Goal: Task Accomplishment & Management: Manage account settings

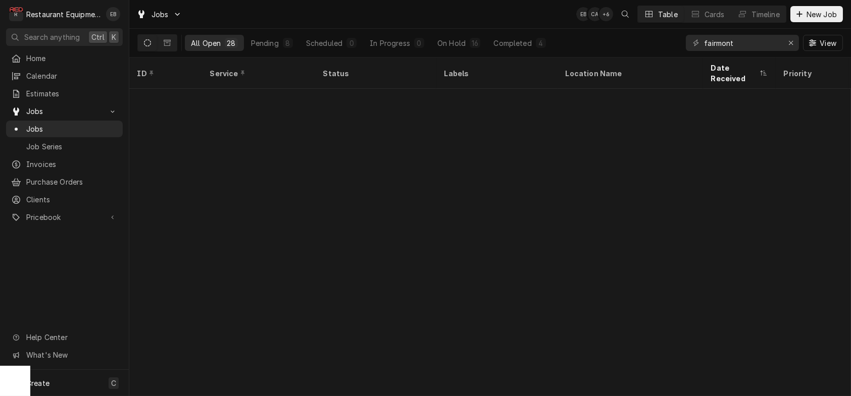
scroll to position [379, 0]
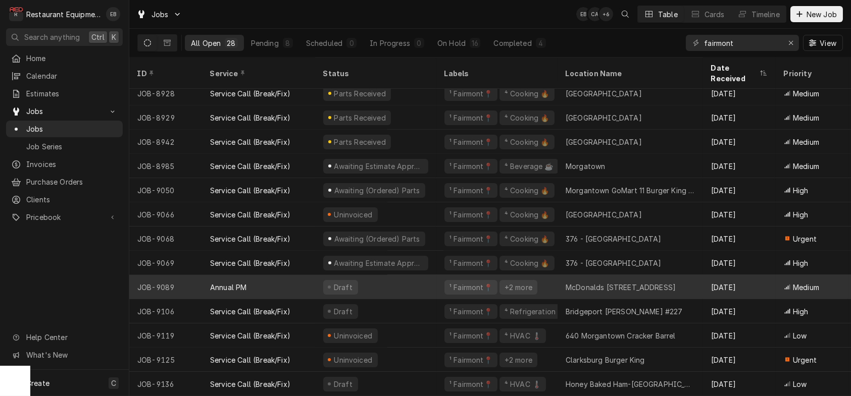
click at [423, 278] on div "Draft" at bounding box center [375, 287] width 121 height 24
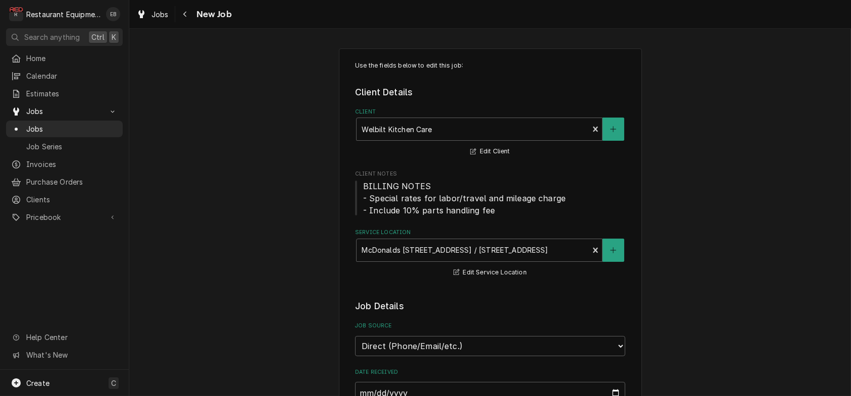
type textarea "x"
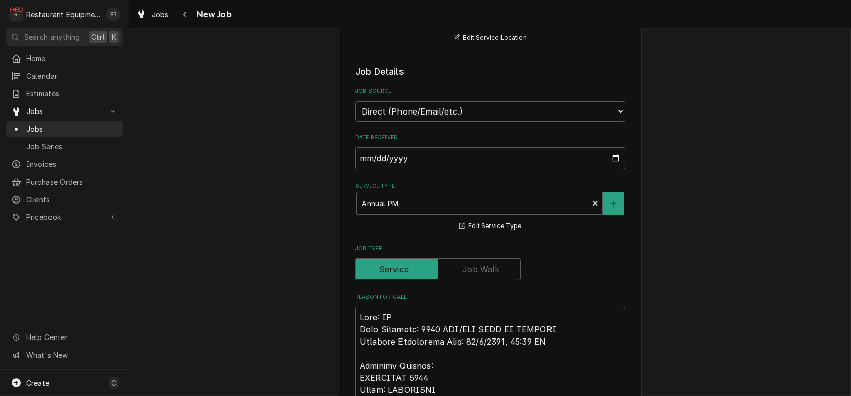
scroll to position [235, 0]
click at [144, 18] on icon "Dynamic Content Wrapper" at bounding box center [141, 14] width 6 height 8
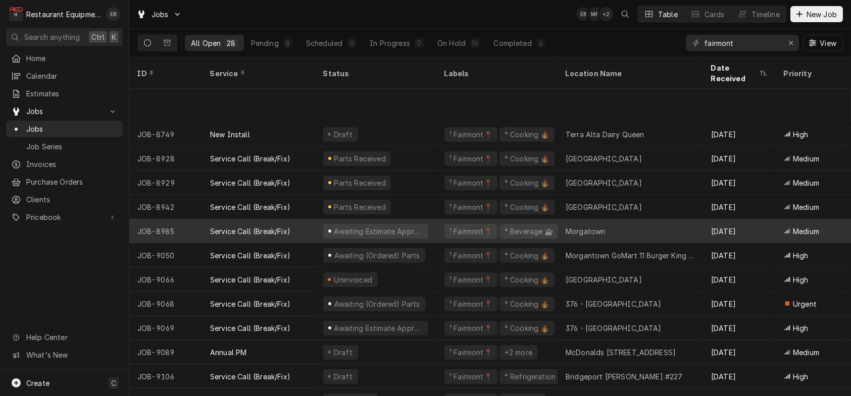
scroll to position [379, 0]
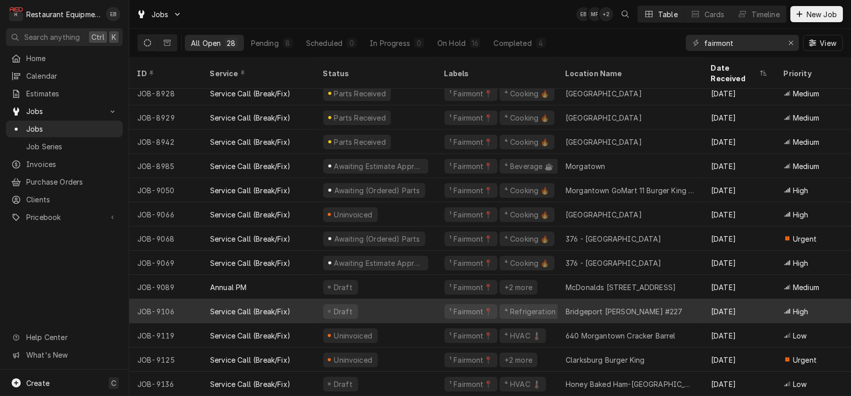
click at [411, 301] on div "Draft" at bounding box center [375, 311] width 121 height 24
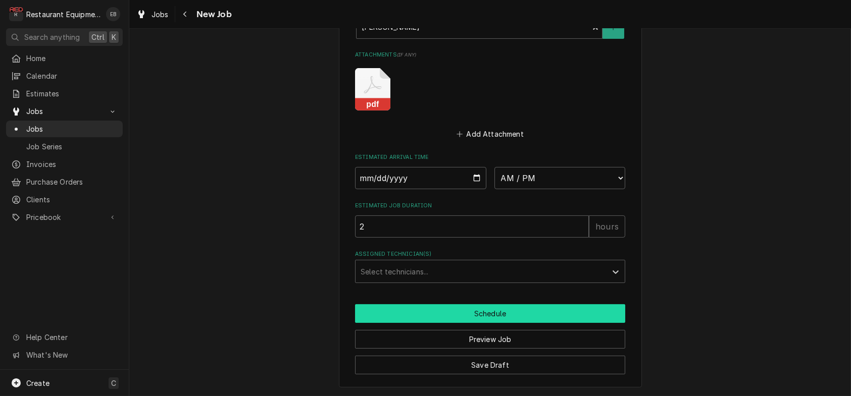
scroll to position [898, 0]
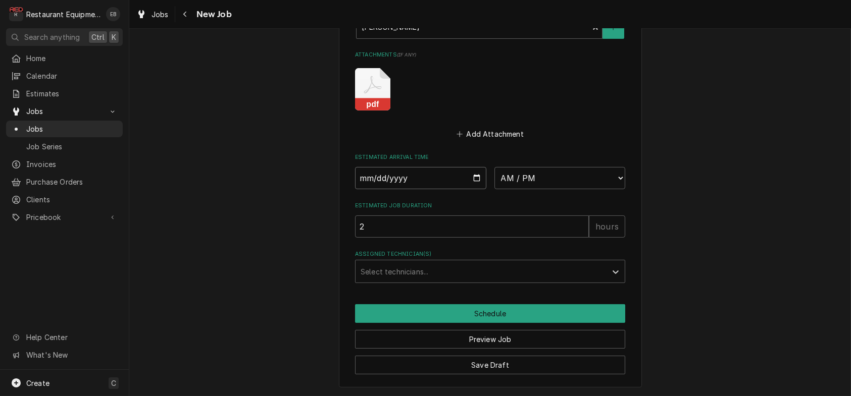
drag, startPoint x: 475, startPoint y: 158, endPoint x: 469, endPoint y: 169, distance: 12.9
click at [475, 167] on input "Date" at bounding box center [420, 178] width 131 height 22
type textarea "x"
type input "[DATE]"
type textarea "x"
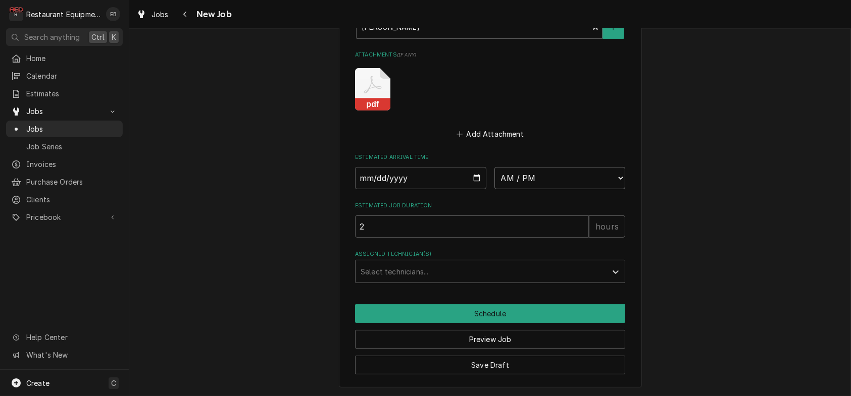
click at [540, 167] on select "AM / PM 6:00 AM 6:15 AM 6:30 AM 6:45 AM 7:00 AM 7:15 AM 7:30 AM 7:45 AM 8:00 AM…" at bounding box center [559, 178] width 131 height 22
select select "09:00:00"
click at [494, 167] on select "AM / PM 6:00 AM 6:15 AM 6:30 AM 6:45 AM 7:00 AM 7:15 AM 7:30 AM 7:45 AM 8:00 AM…" at bounding box center [559, 178] width 131 height 22
type textarea "x"
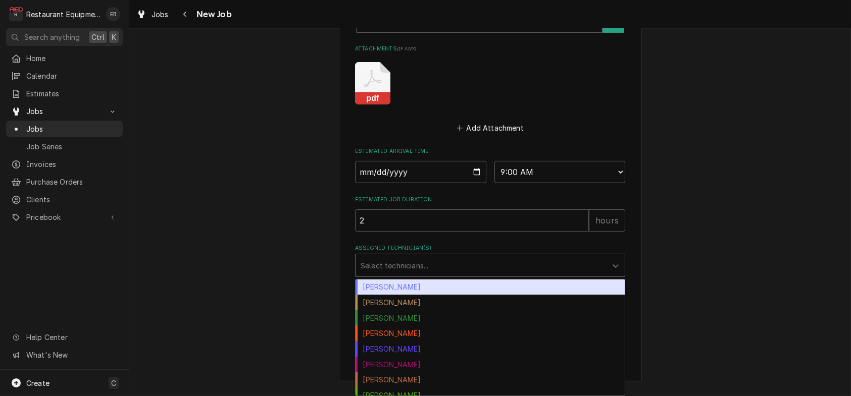
click at [442, 268] on div "Assigned Technician(s)" at bounding box center [480, 265] width 241 height 18
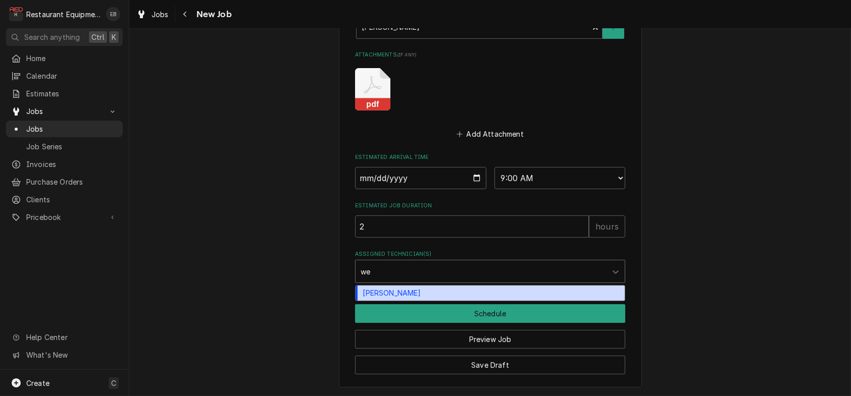
type input "wes"
click at [418, 286] on div "Wesley Fisher" at bounding box center [489, 294] width 269 height 16
type textarea "x"
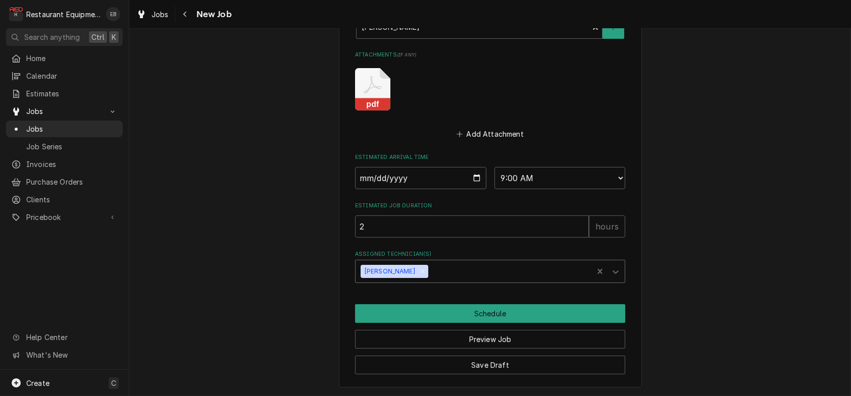
type textarea "x"
drag, startPoint x: 433, startPoint y: 263, endPoint x: 584, endPoint y: 271, distance: 151.2
click at [584, 271] on div "Assigned Technician(s)" at bounding box center [509, 272] width 158 height 18
click at [458, 268] on div "Assigned Technician(s)" at bounding box center [509, 272] width 158 height 18
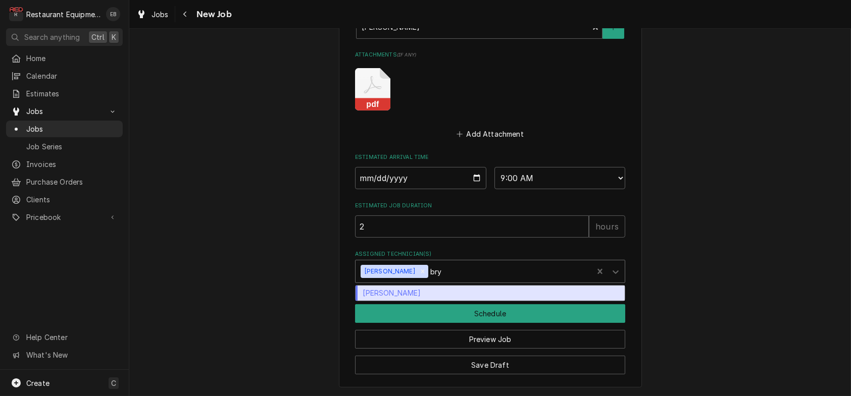
type input "brya"
click at [393, 289] on div "[PERSON_NAME]" at bounding box center [489, 294] width 269 height 16
type textarea "x"
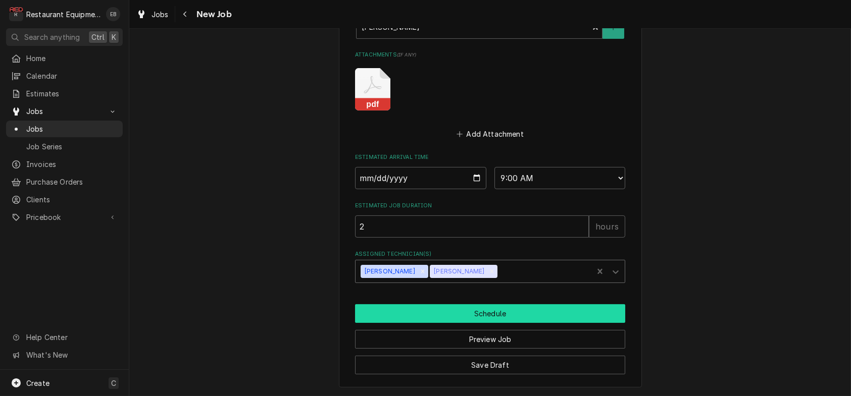
click at [465, 306] on button "Schedule" at bounding box center [490, 313] width 270 height 19
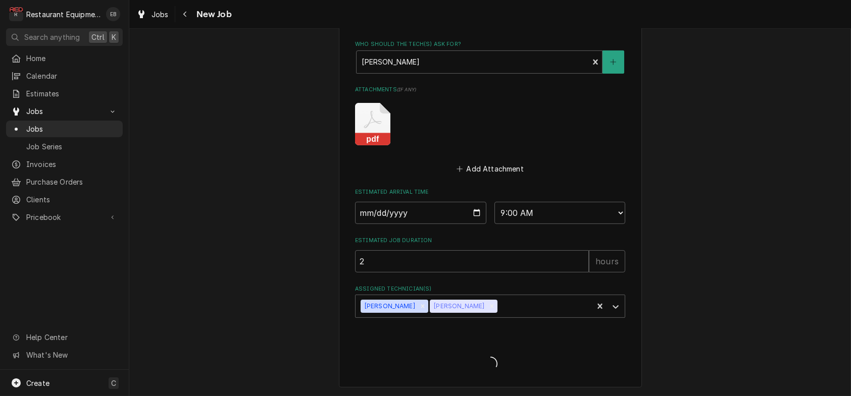
scroll to position [861, 0]
type textarea "x"
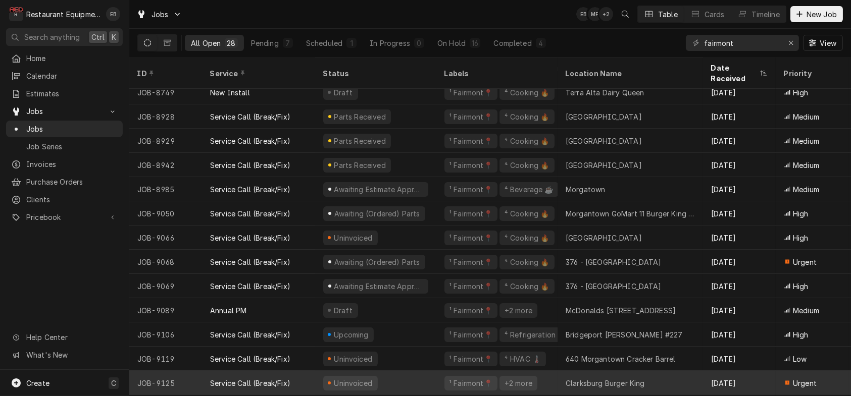
scroll to position [345, 0]
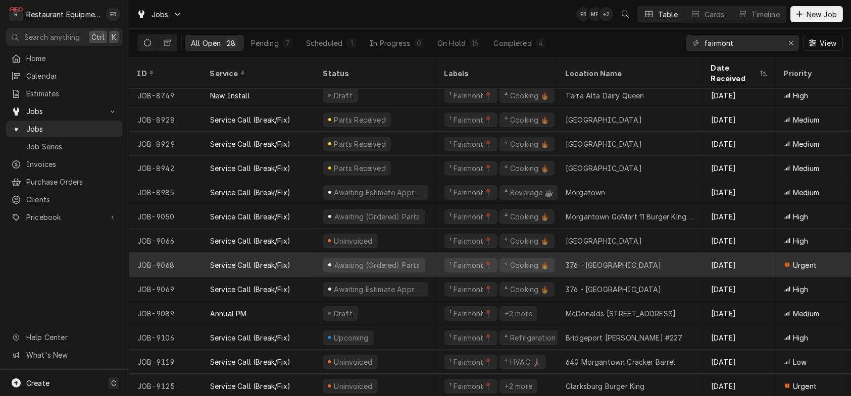
click at [436, 263] on div "Awaiting (Ordered) Parts" at bounding box center [375, 265] width 121 height 24
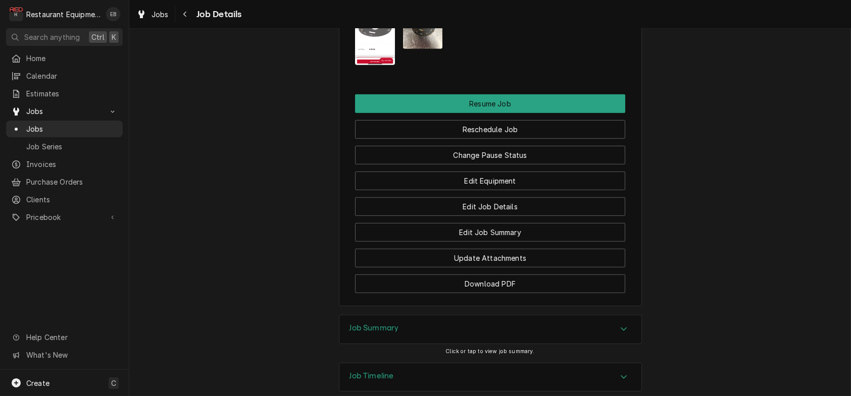
scroll to position [1245, 0]
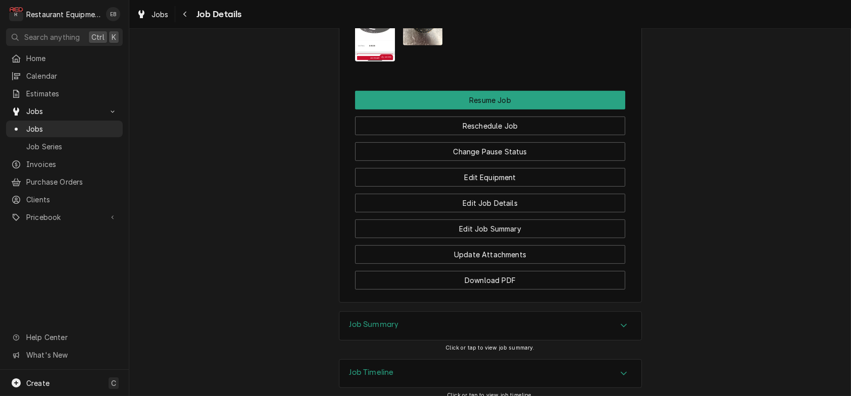
click at [417, 45] on img "Attachments" at bounding box center [423, 18] width 40 height 53
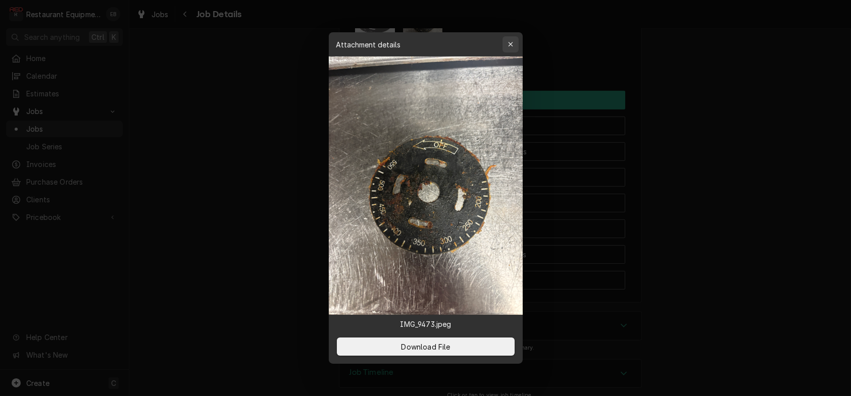
click at [512, 42] on icon "button" at bounding box center [510, 44] width 5 height 5
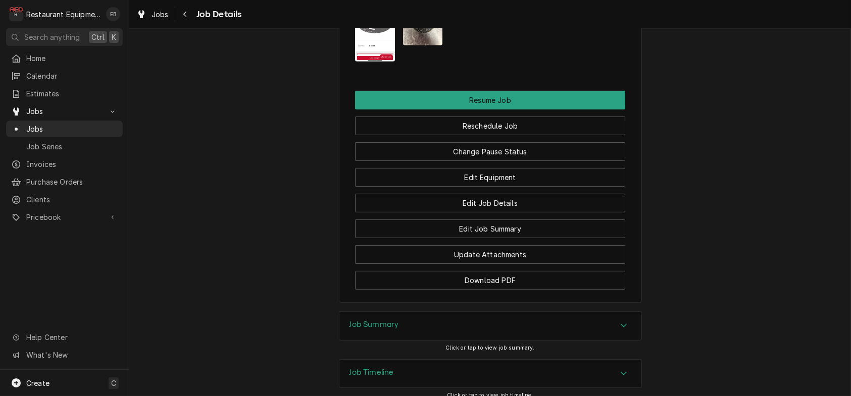
click at [371, 62] on img "Attachments" at bounding box center [375, 19] width 40 height 86
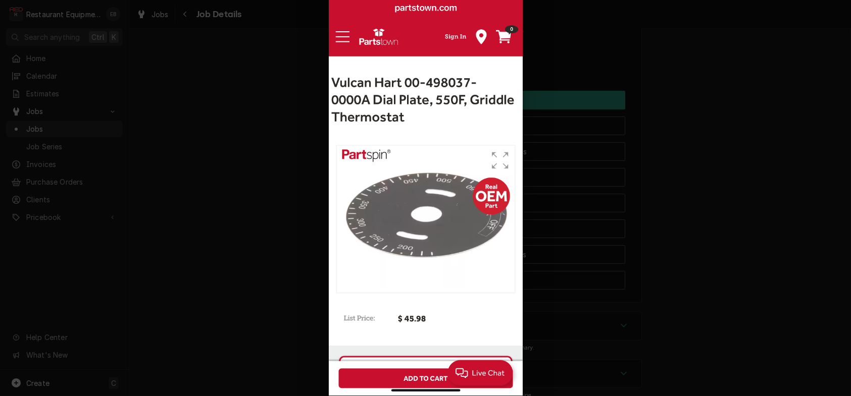
click at [771, 86] on div at bounding box center [425, 198] width 851 height 396
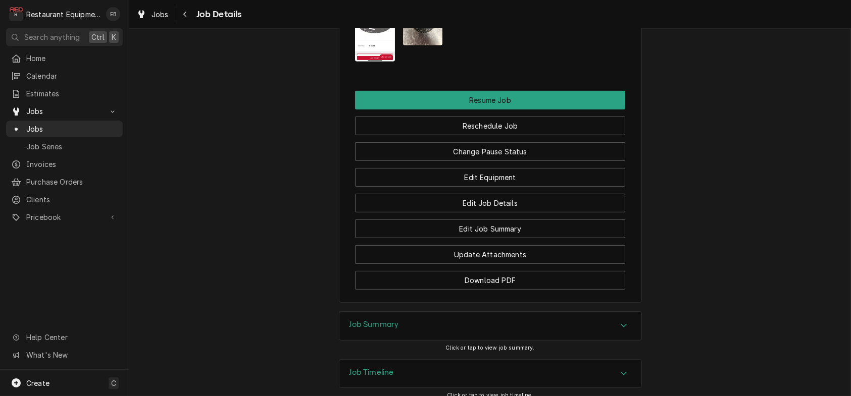
click at [364, 62] on img "Attachments" at bounding box center [375, 19] width 40 height 86
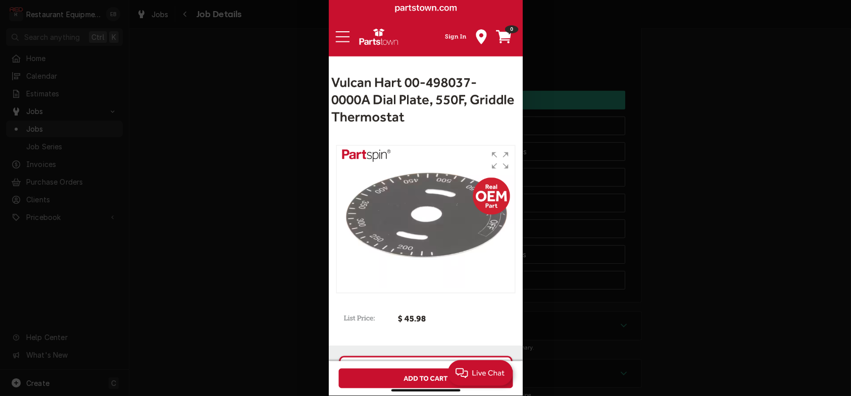
click at [663, 159] on div at bounding box center [425, 198] width 851 height 396
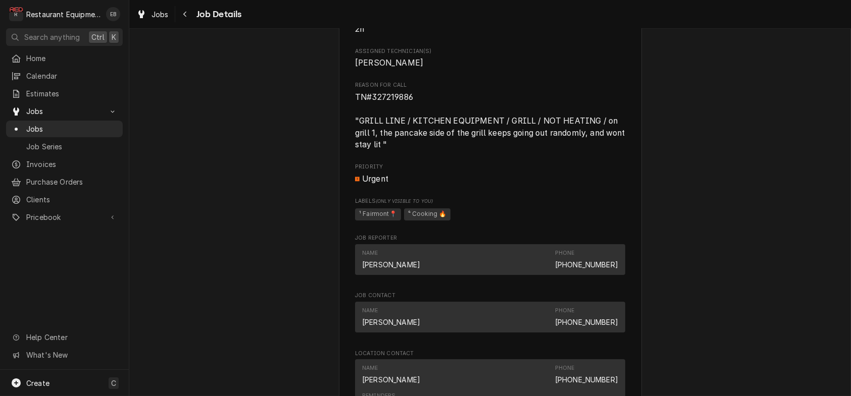
scroll to position [707, 0]
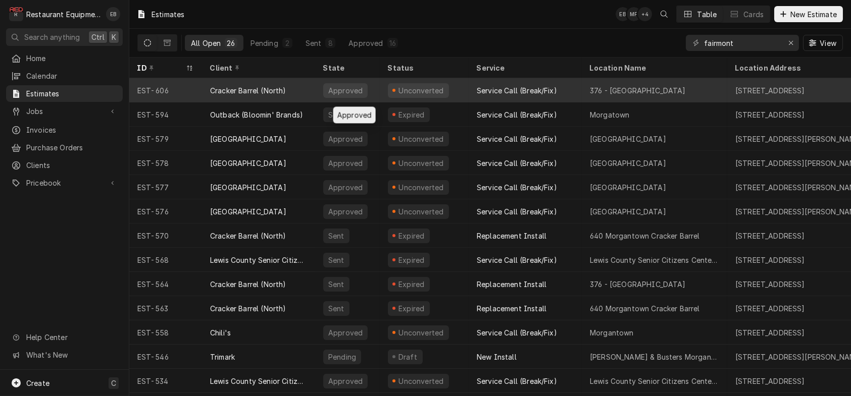
click at [380, 92] on div "Approved" at bounding box center [347, 90] width 65 height 24
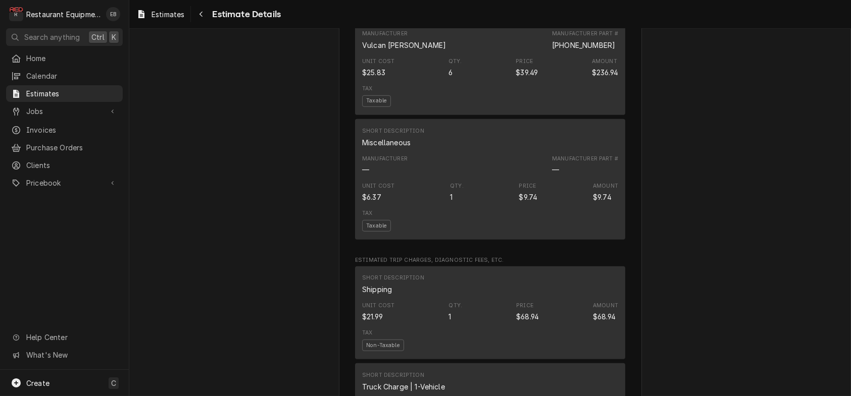
scroll to position [1447, 0]
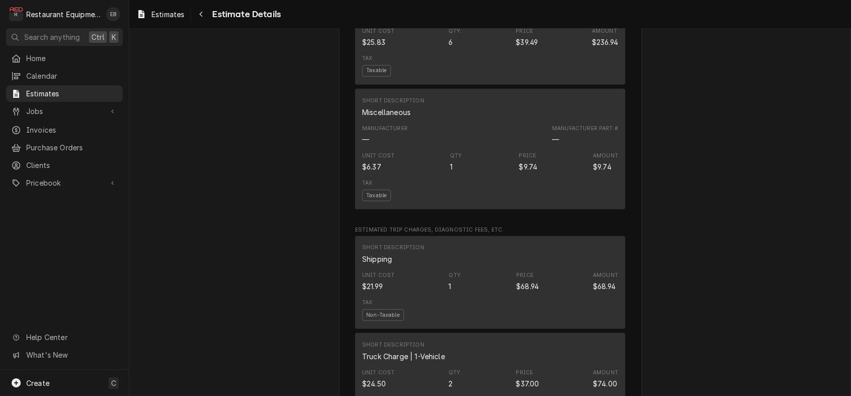
drag, startPoint x: 534, startPoint y: 234, endPoint x: 600, endPoint y: 237, distance: 66.2
click at [600, 20] on div "Manufacturer Part # [PHONE_NUMBER]" at bounding box center [585, 9] width 66 height 20
copy div "[PHONE_NUMBER]"
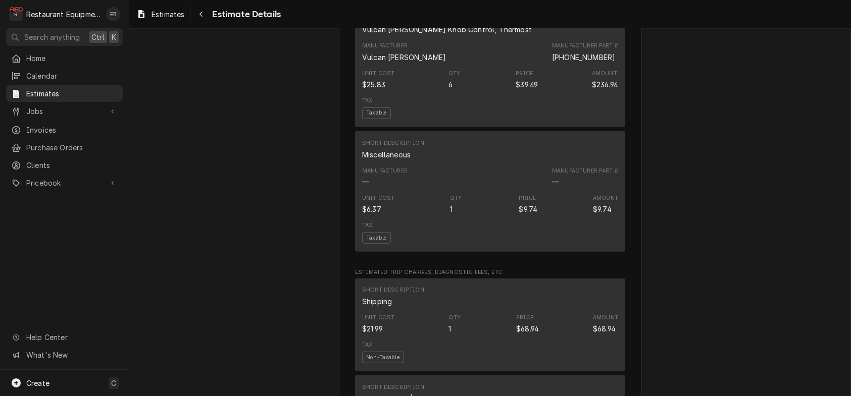
scroll to position [1380, 0]
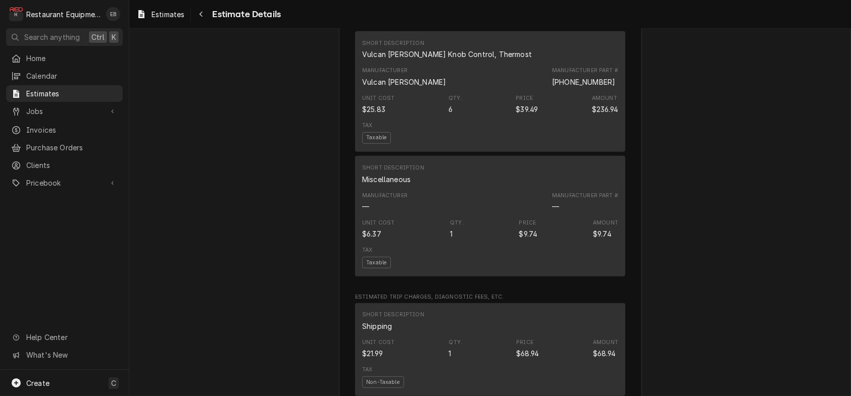
drag, startPoint x: 535, startPoint y: 156, endPoint x: 573, endPoint y: 161, distance: 38.2
copy div "00-810069"
